Goal: Transaction & Acquisition: Register for event/course

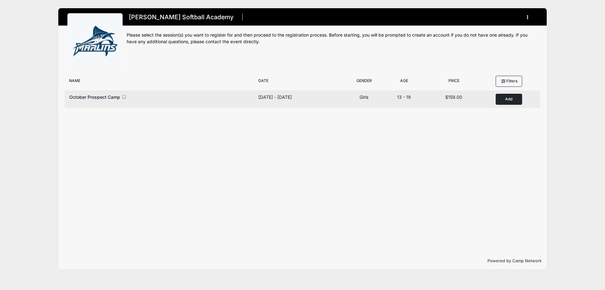
click at [503, 101] on button "Add to Cart" at bounding box center [509, 99] width 26 height 11
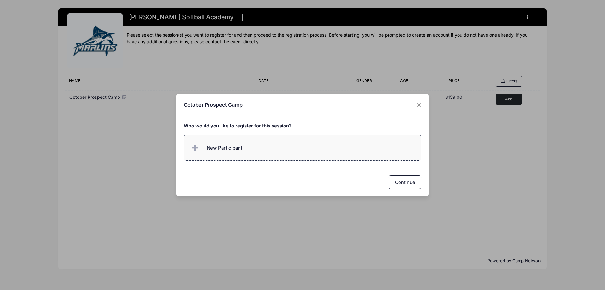
click at [223, 147] on span "New Participant" at bounding box center [225, 147] width 36 height 7
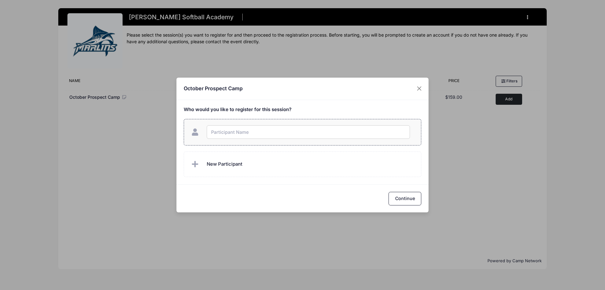
click at [226, 135] on input "text" at bounding box center [308, 132] width 203 height 14
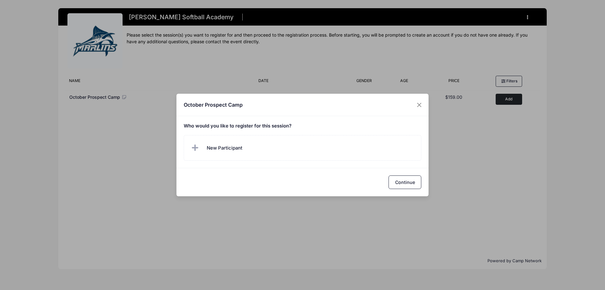
click at [221, 172] on div "October Prospect Camp Who would you like to register for this session?" at bounding box center [303, 145] width 252 height 102
click at [425, 106] on div "October Prospect Camp" at bounding box center [303, 105] width 252 height 22
click at [420, 105] on button "Close" at bounding box center [419, 104] width 11 height 11
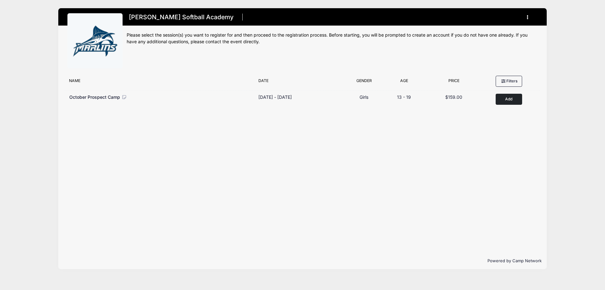
click at [523, 20] on button "button" at bounding box center [529, 17] width 17 height 11
click at [528, 17] on icon "button" at bounding box center [529, 17] width 5 height 0
click at [500, 30] on link "My Account" at bounding box center [498, 33] width 73 height 12
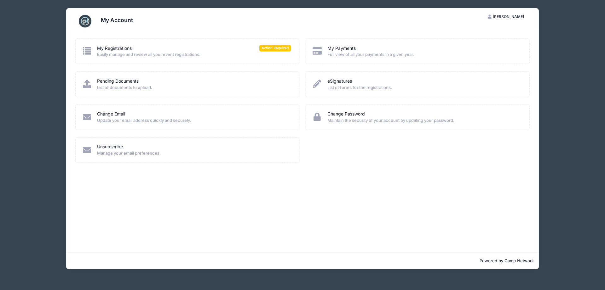
click at [564, 144] on div "My Account CS Chris Sims My Account Logout My Registrations Action Required Eas…" at bounding box center [302, 138] width 567 height 277
click at [558, 188] on div "My Account CS Chris Sims My Account Logout My Registrations Action Required Eas…" at bounding box center [302, 138] width 567 height 277
click at [131, 51] on link "My Registrations" at bounding box center [114, 48] width 35 height 7
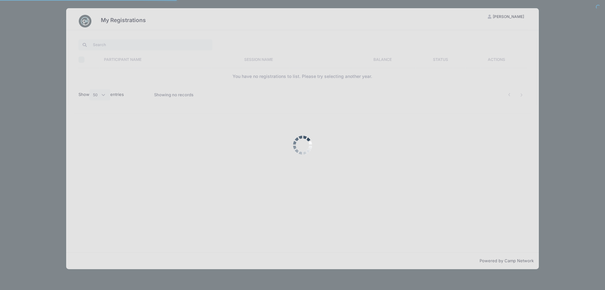
select select "50"
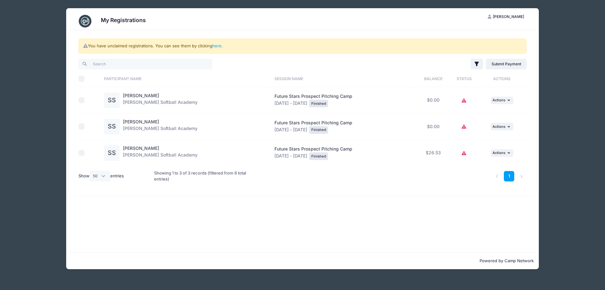
click at [462, 153] on icon at bounding box center [464, 153] width 5 height 0
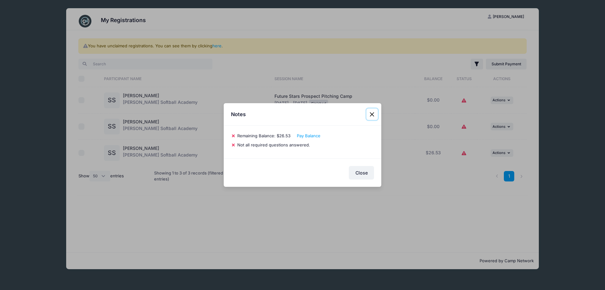
click at [374, 113] on button "Close" at bounding box center [372, 113] width 11 height 11
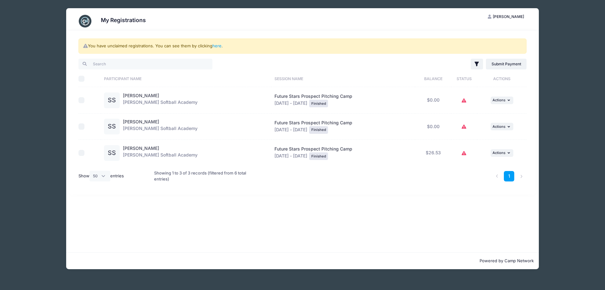
click at [462, 101] on icon at bounding box center [464, 101] width 5 height 0
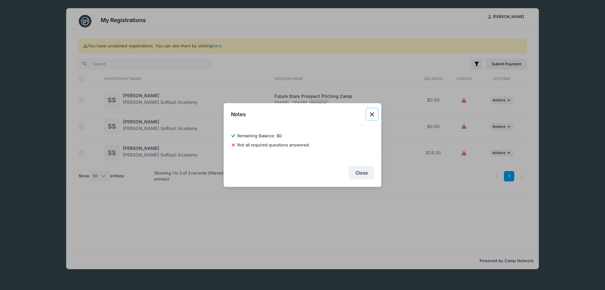
click at [374, 113] on button "Close" at bounding box center [372, 113] width 11 height 11
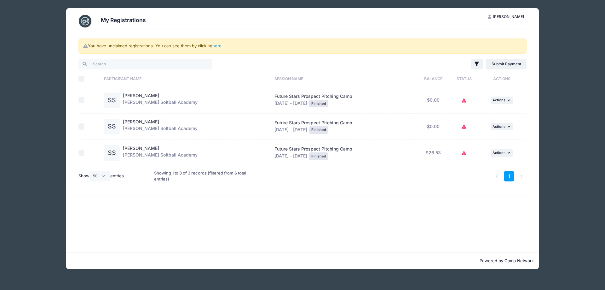
click at [517, 18] on span "[PERSON_NAME]" at bounding box center [508, 16] width 31 height 5
click at [542, 30] on div "My Registrations CS Chris Sims My Account Logout You have unclaimed registratio…" at bounding box center [302, 138] width 567 height 277
click at [554, 52] on div "My Registrations CS Chris Sims My Account Logout You have unclaimed registratio…" at bounding box center [302, 138] width 567 height 277
click at [64, 86] on div "My Registrations CS Chris Sims My Account Logout You have unclaimed registratio…" at bounding box center [302, 138] width 567 height 277
drag, startPoint x: 54, startPoint y: 45, endPoint x: 63, endPoint y: 48, distance: 9.2
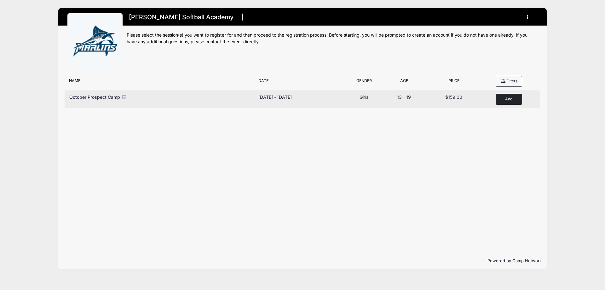
click at [509, 98] on button "Add to Cart" at bounding box center [509, 99] width 26 height 11
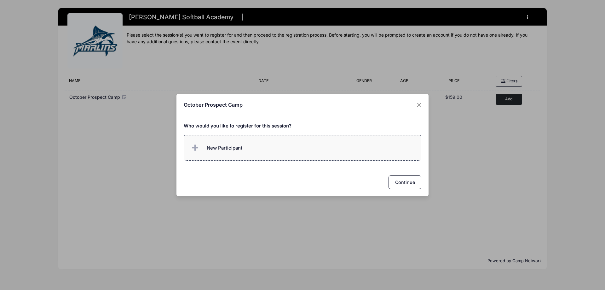
click at [211, 144] on span "New Participant" at bounding box center [225, 147] width 36 height 7
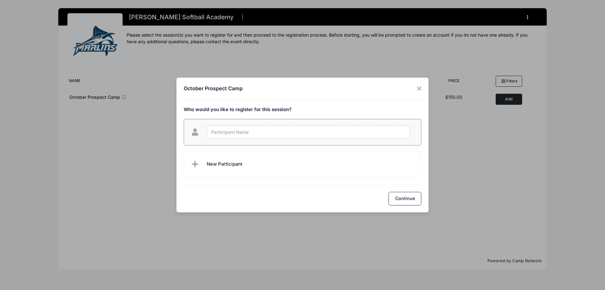
click at [218, 136] on input "text" at bounding box center [308, 132] width 203 height 14
type input "[PERSON_NAME]"
checkbox input "true"
click at [412, 199] on button "Continue" at bounding box center [405, 199] width 33 height 14
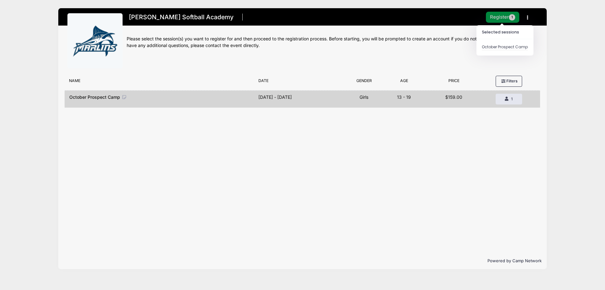
click at [496, 16] on button "Register 1" at bounding box center [502, 17] width 33 height 11
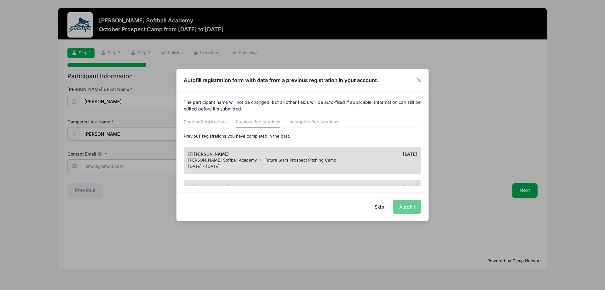
click at [279, 154] on div "[PERSON_NAME]" at bounding box center [244, 154] width 118 height 6
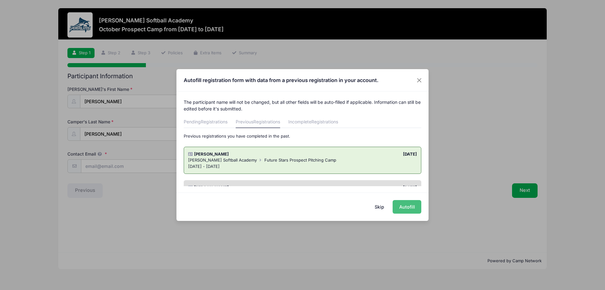
click at [401, 206] on button "Autofill" at bounding box center [407, 207] width 29 height 14
type input "[EMAIL_ADDRESS][DOMAIN_NAME]"
type input "2027"
type input "Hanover Hornets"
type input "St. [PERSON_NAME]"
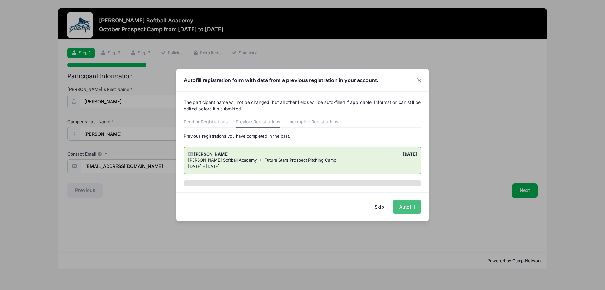
type input "[EMAIL_ADDRESS][DOMAIN_NAME]"
type input "15918 SWINDON CT"
type input "MIDLOTHIAN"
select select "VA"
type input "23112"
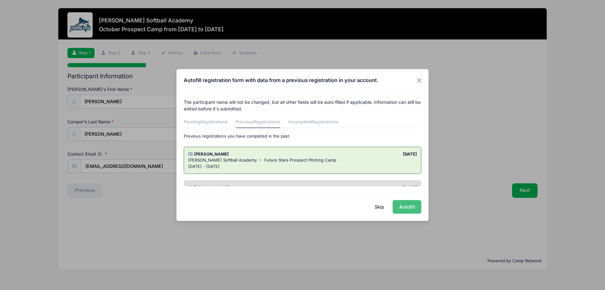
type input "8043105400"
type input "[PERSON_NAME]"
type input "7577499211"
type input "[PERSON_NAME]"
type input "8043010154"
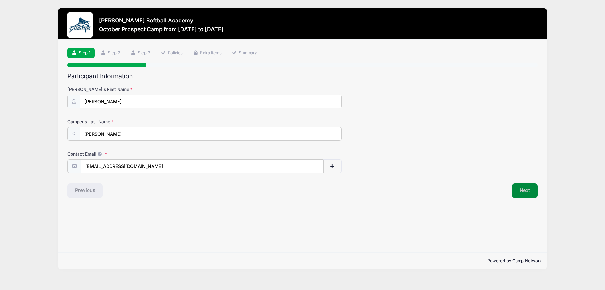
click at [515, 192] on button "Next" at bounding box center [525, 190] width 26 height 14
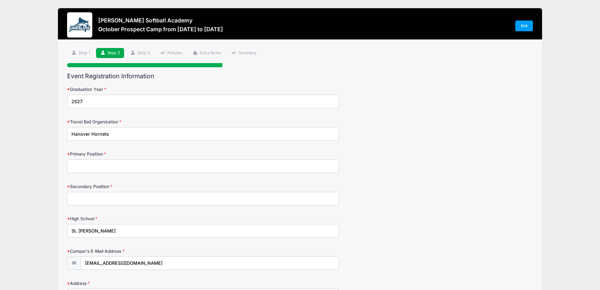
click at [121, 169] on input "Primary Position" at bounding box center [203, 166] width 272 height 14
type input "Pitcher"
type input "1"
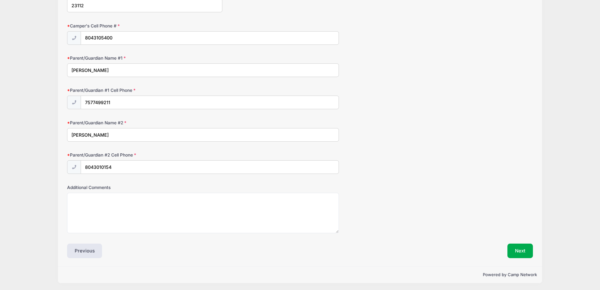
scroll to position [388, 0]
type input "First Base"
click at [521, 246] on button "Next" at bounding box center [521, 249] width 26 height 14
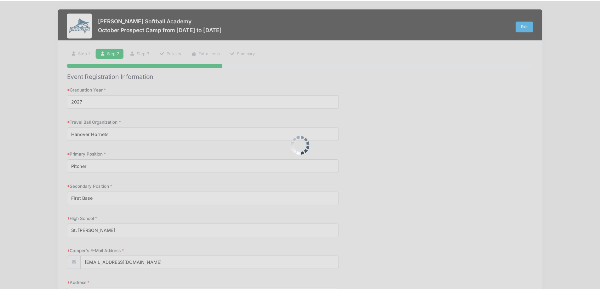
scroll to position [0, 0]
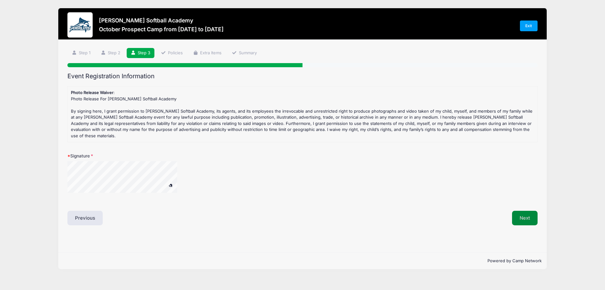
click at [516, 211] on button "Next" at bounding box center [525, 218] width 26 height 14
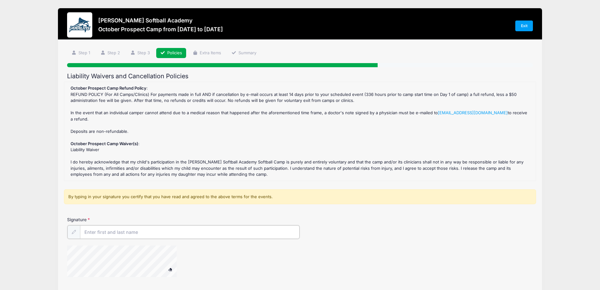
click at [121, 232] on input "Signature" at bounding box center [190, 232] width 220 height 14
